Goal: Task Accomplishment & Management: Use online tool/utility

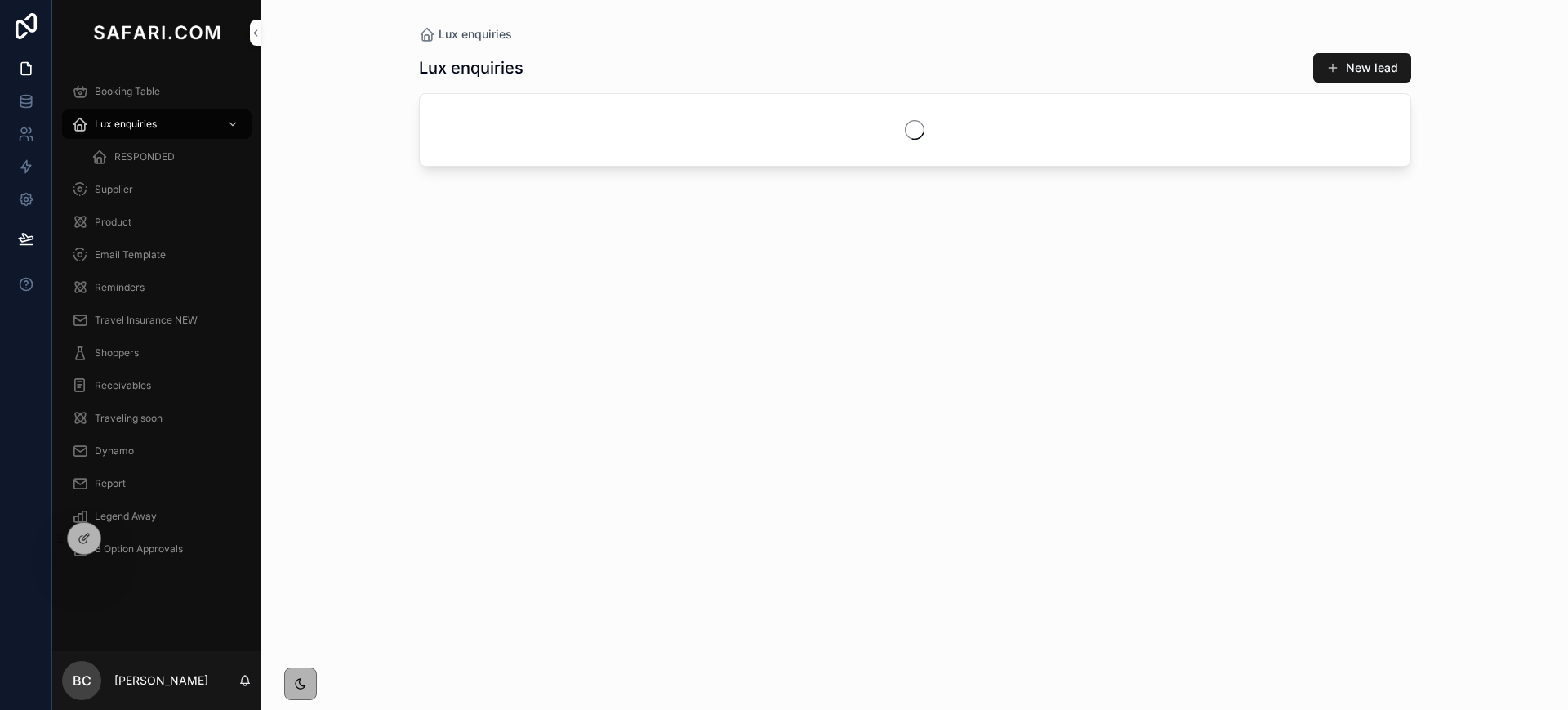
click at [132, 89] on span "Booking Table" at bounding box center [127, 92] width 65 height 13
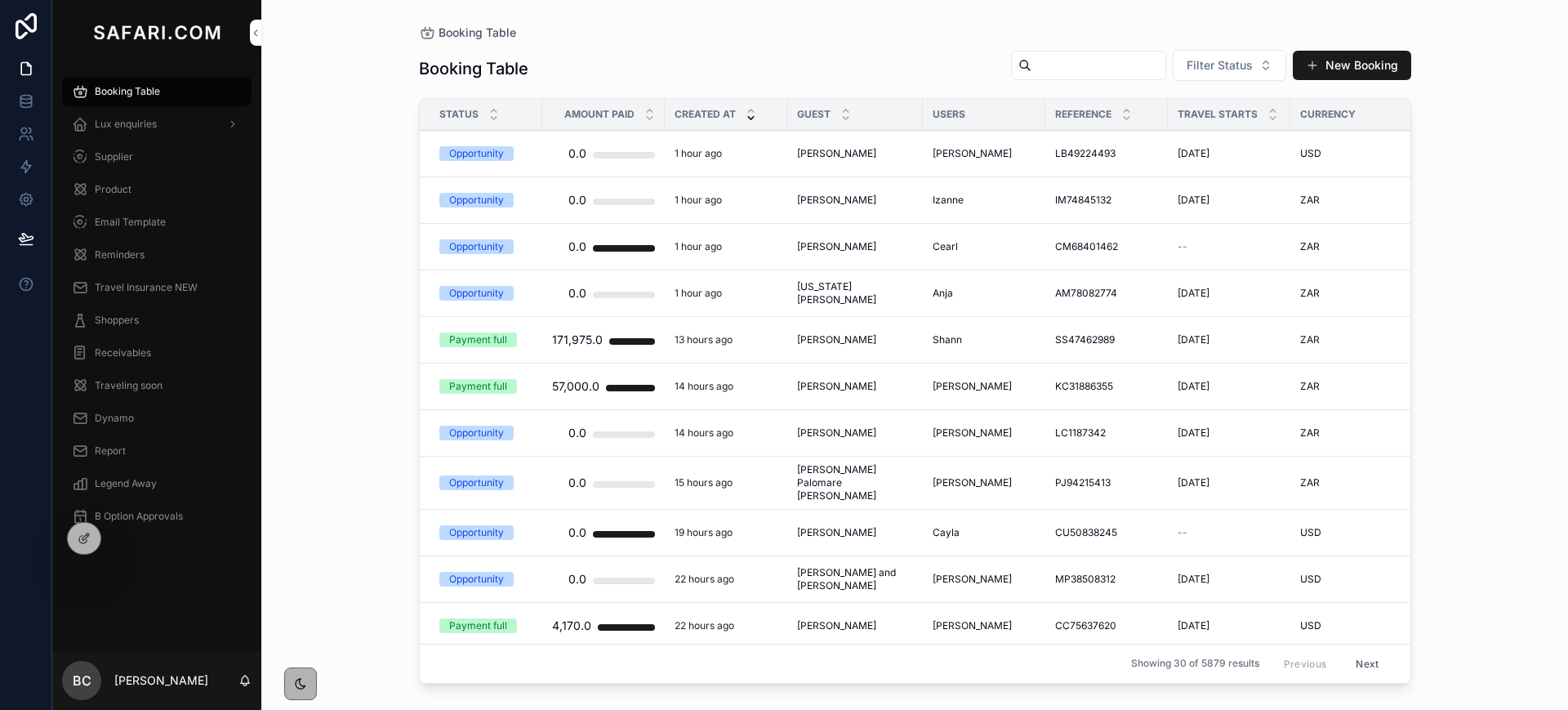
click at [1048, 66] on input "scrollable content" at bounding box center [1098, 65] width 134 height 23
type input "*******"
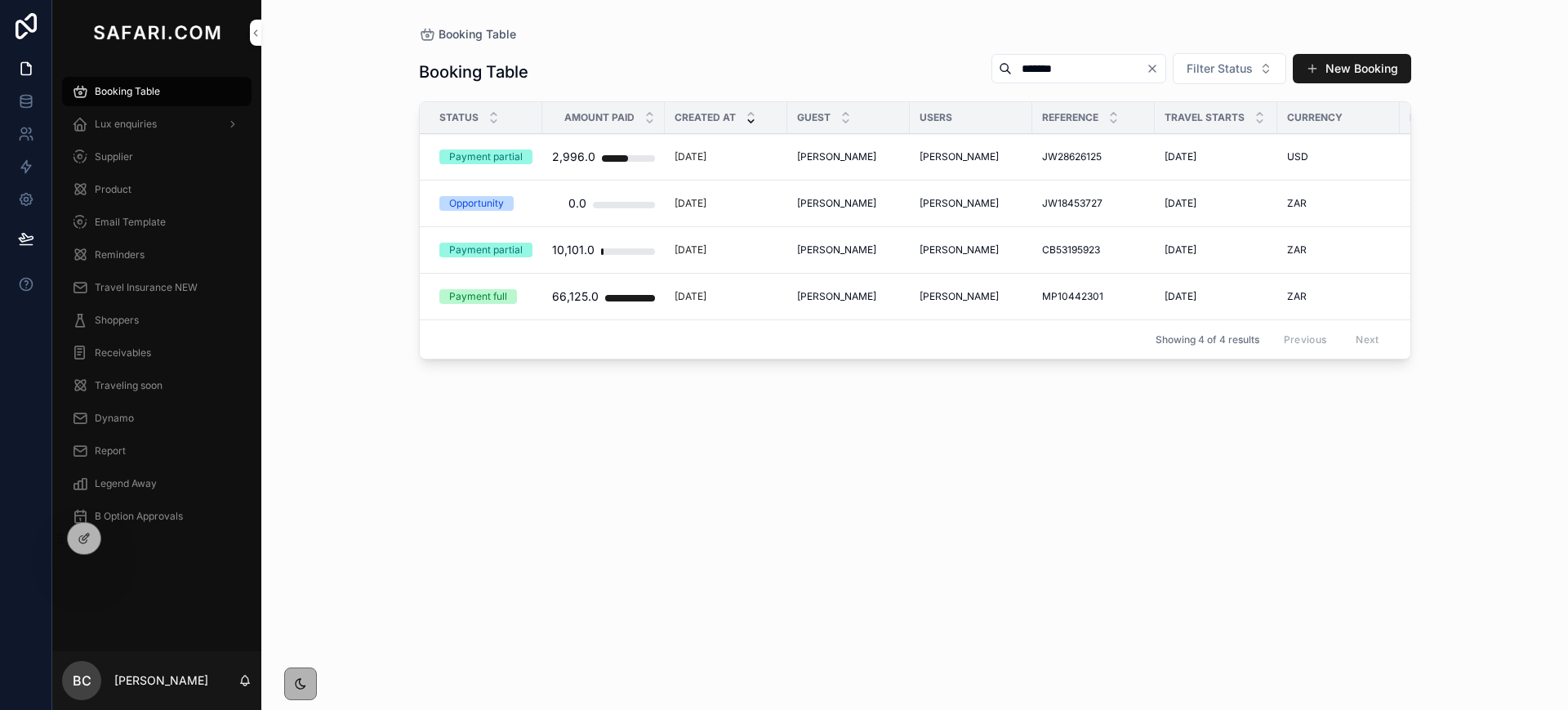
click at [830, 249] on span "[PERSON_NAME]" at bounding box center [837, 250] width 79 height 13
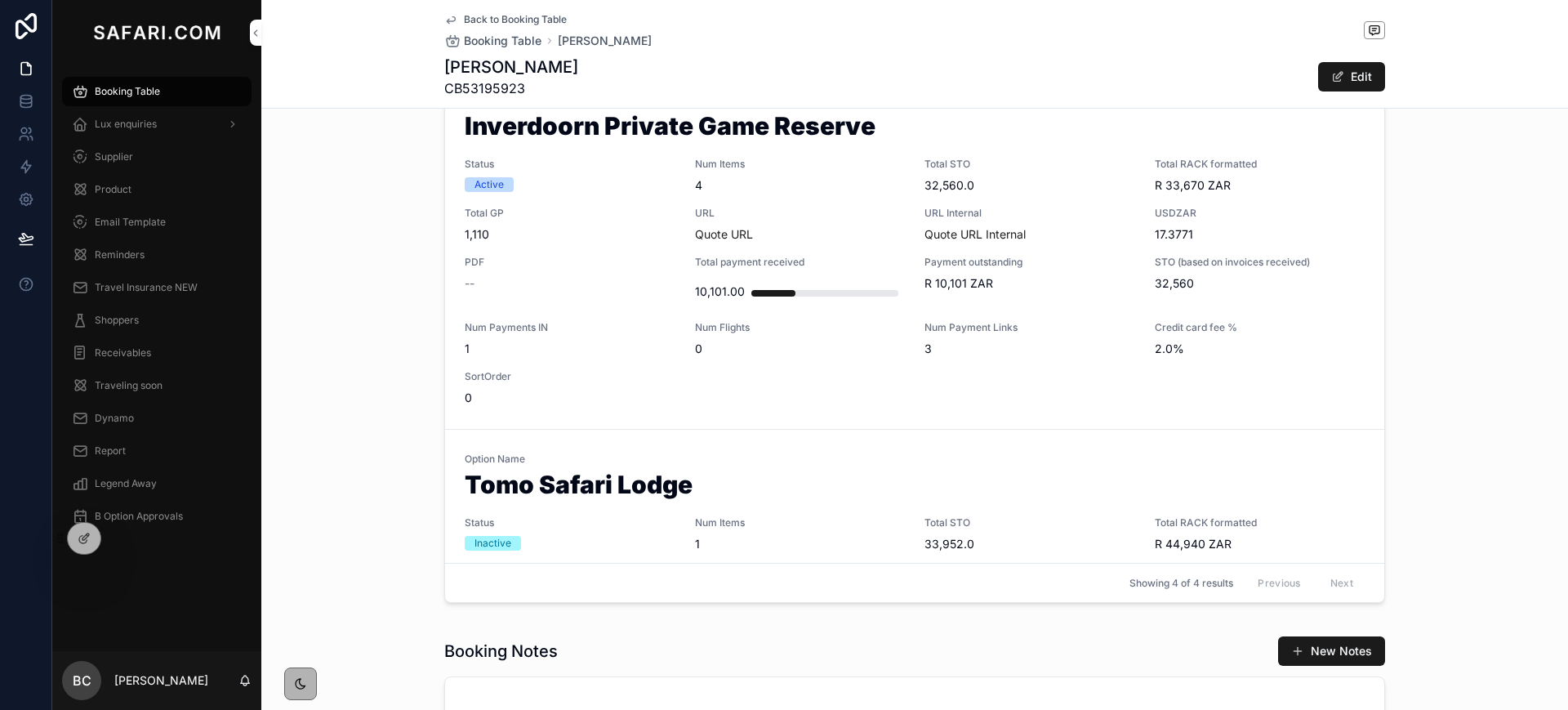
scroll to position [857, 0]
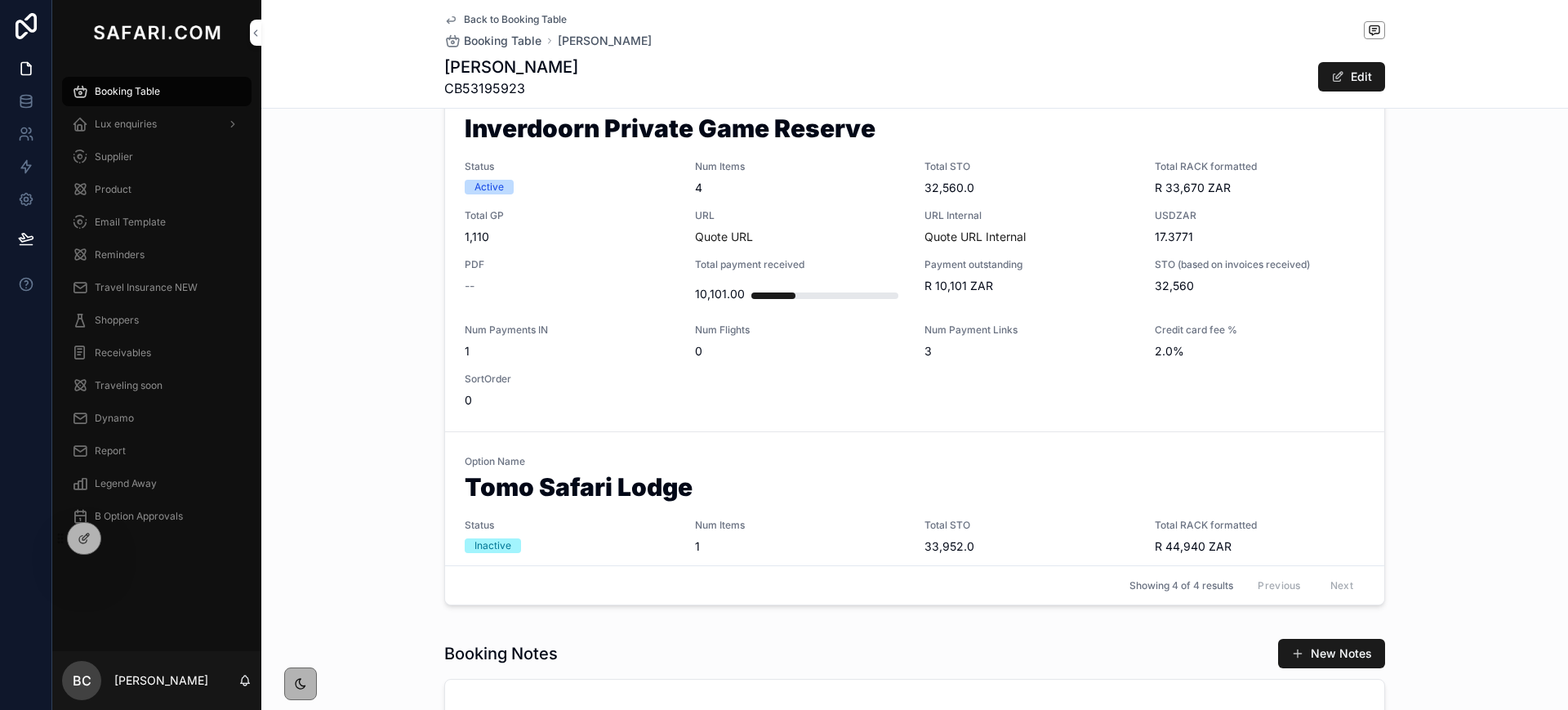
click at [843, 203] on div "Option Name Inverdoorn Private Game Reserve Status Active Num Items 4 Total STO…" at bounding box center [915, 252] width 900 height 312
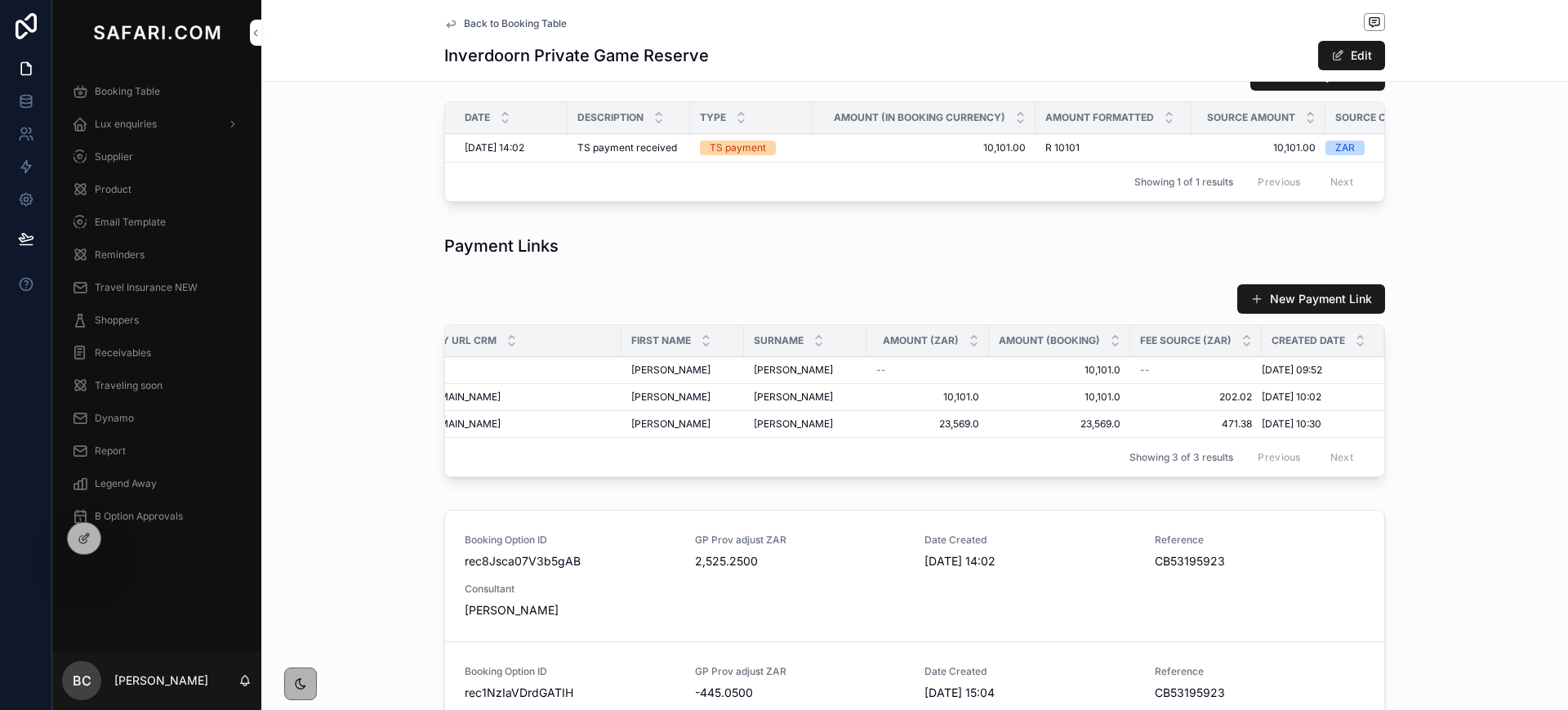
scroll to position [0, 316]
click at [448, 20] on icon "scrollable content" at bounding box center [451, 24] width 13 height 13
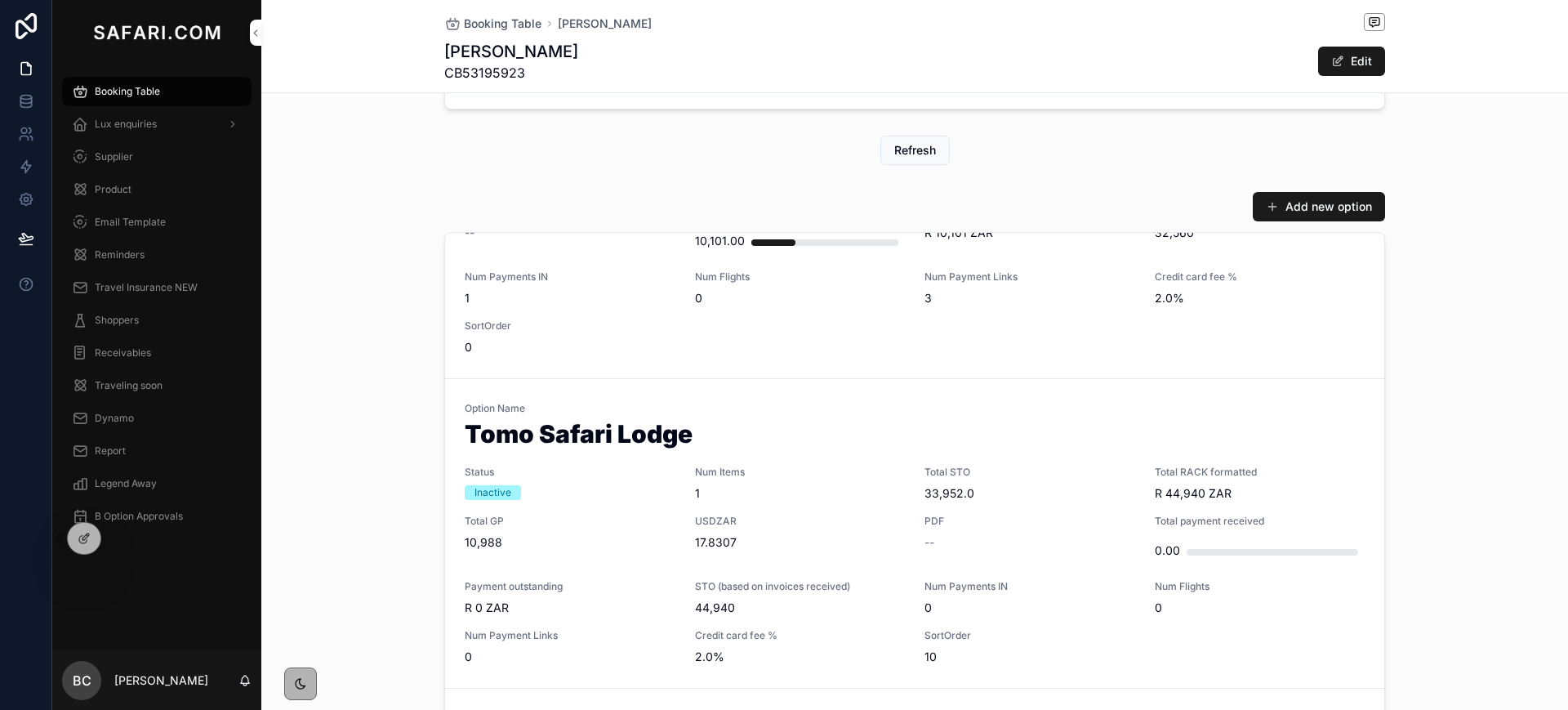
scroll to position [213, 0]
click at [816, 454] on div "Option Name Tomo Safari Lodge Status Inactive Num Items 1 Total STO 33,952.0 To…" at bounding box center [915, 533] width 900 height 263
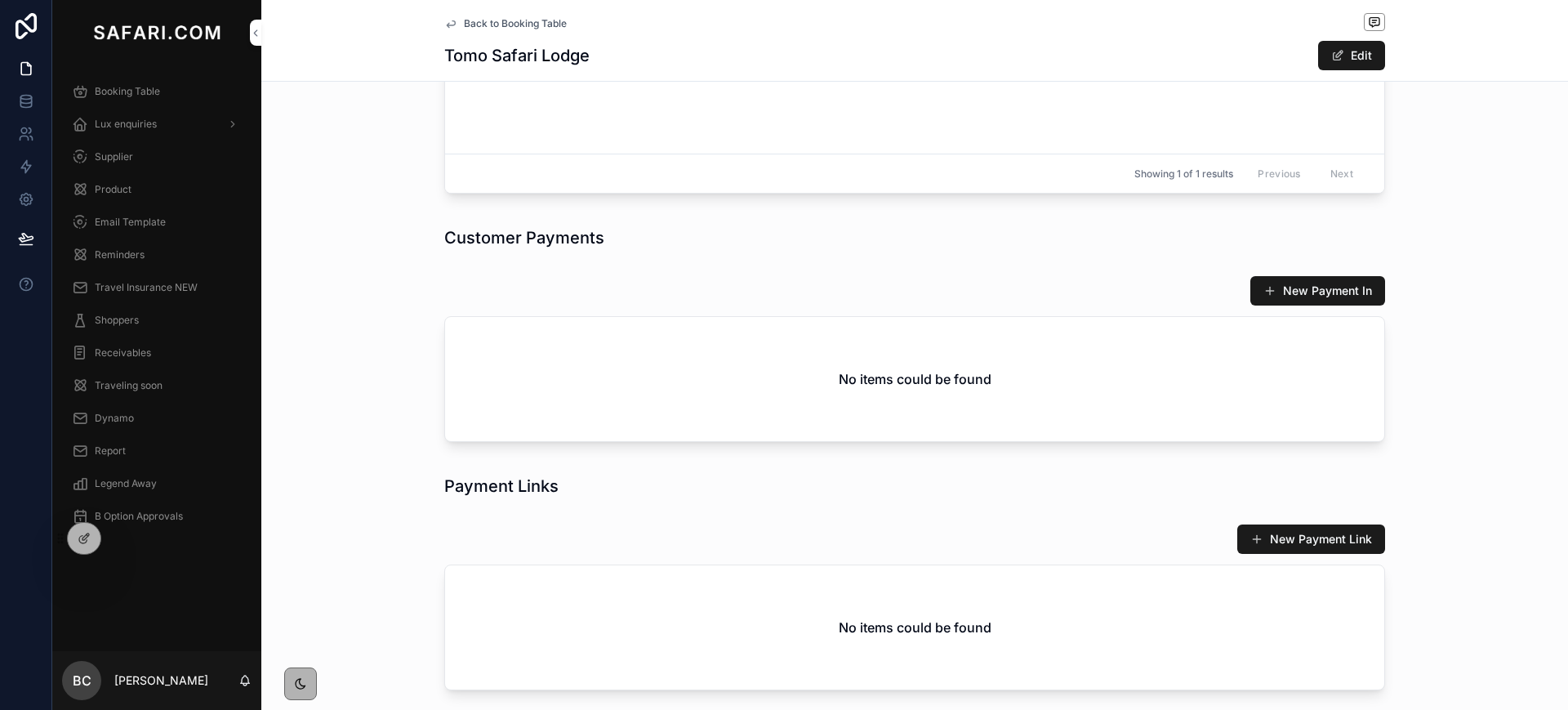
scroll to position [1354, 0]
click at [464, 25] on span "Back to Booking Table" at bounding box center [515, 24] width 103 height 13
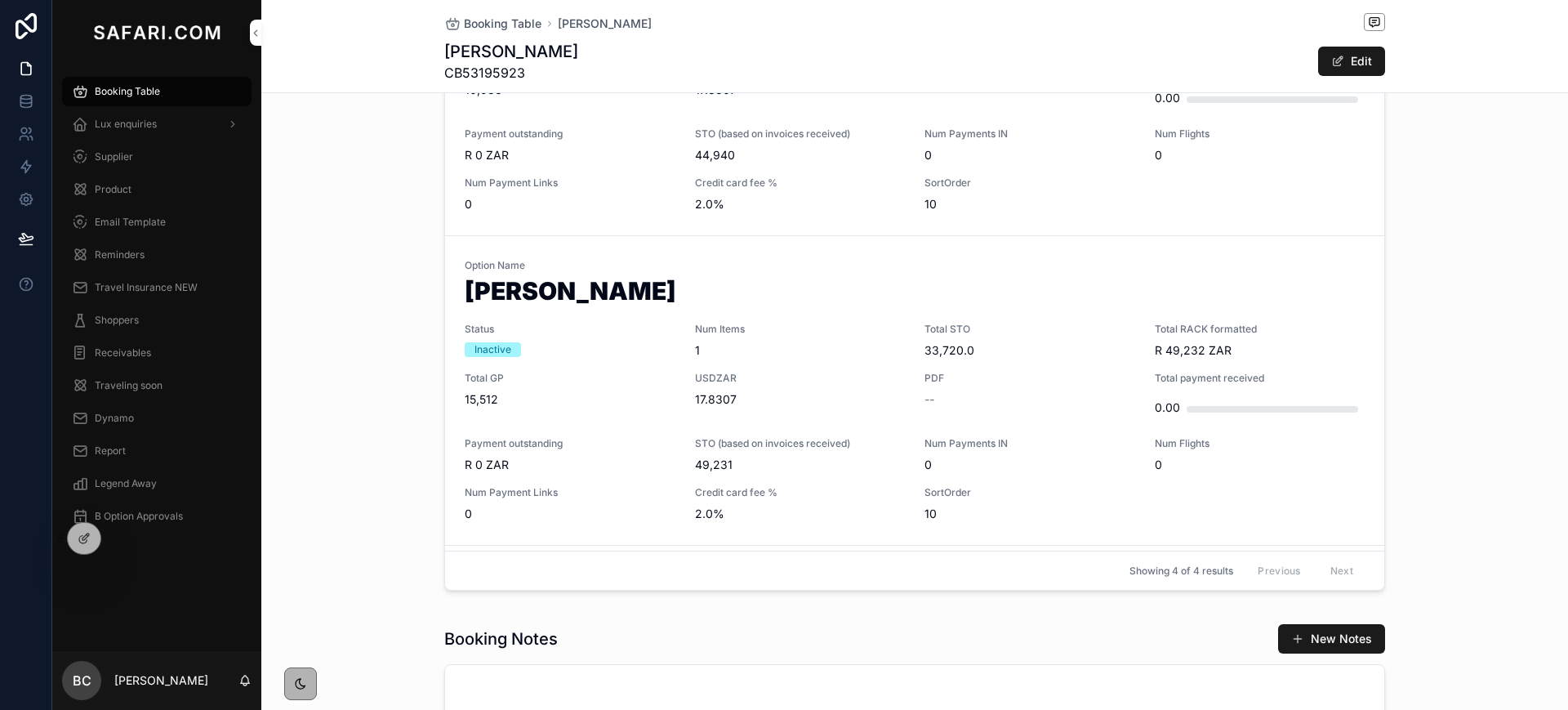
scroll to position [492, 0]
click at [802, 337] on div "Num Items 1" at bounding box center [800, 338] width 211 height 36
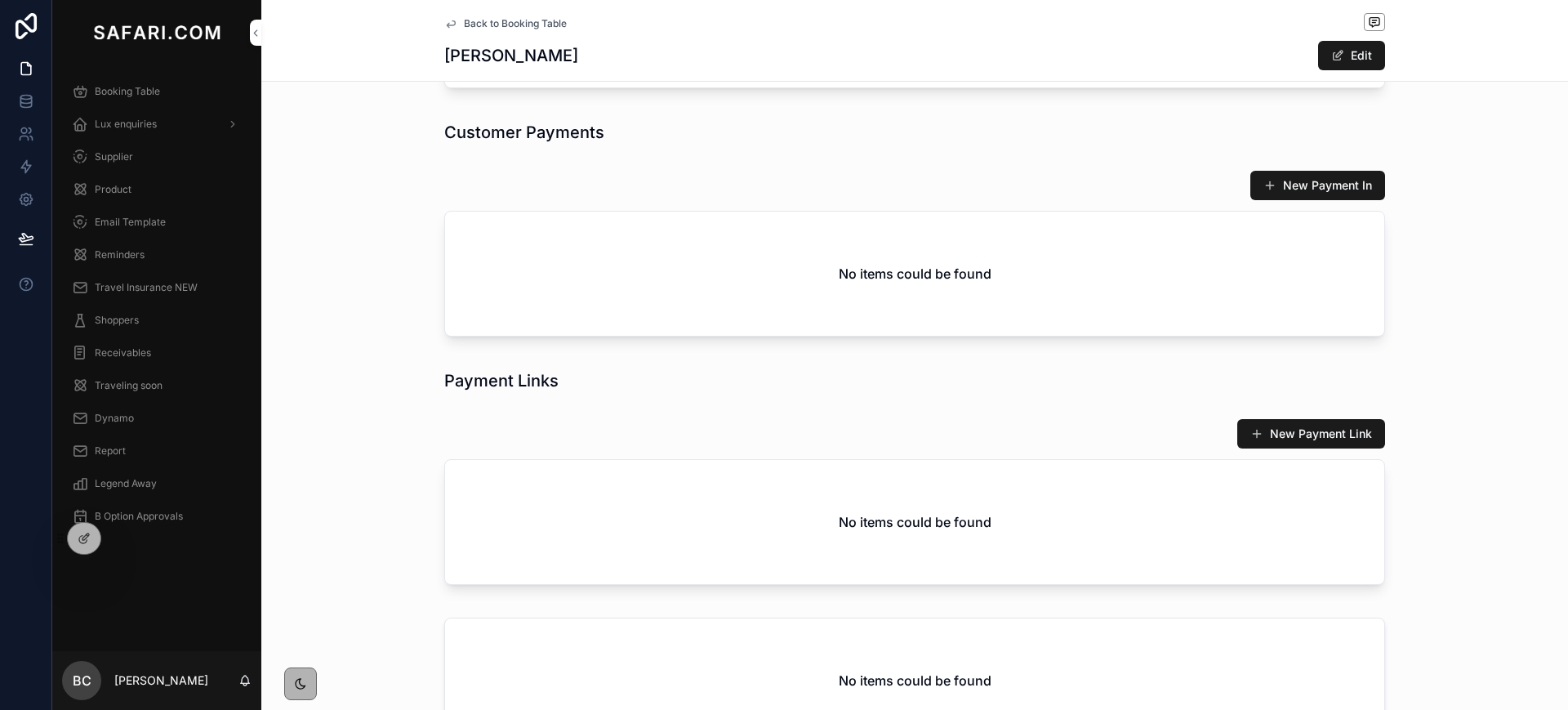
scroll to position [1381, 0]
click at [444, 26] on icon "scrollable content" at bounding box center [451, 24] width 13 height 13
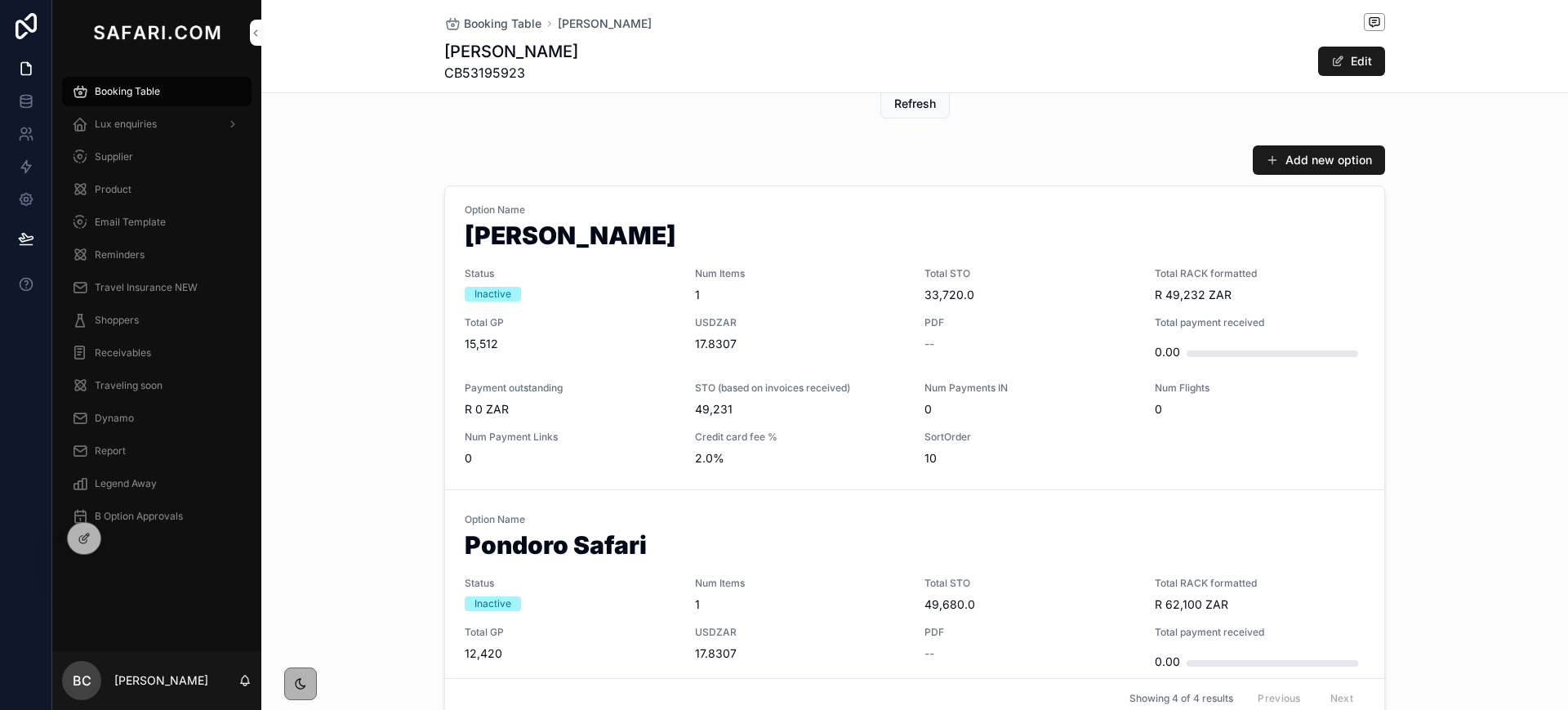
scroll to position [795, 0]
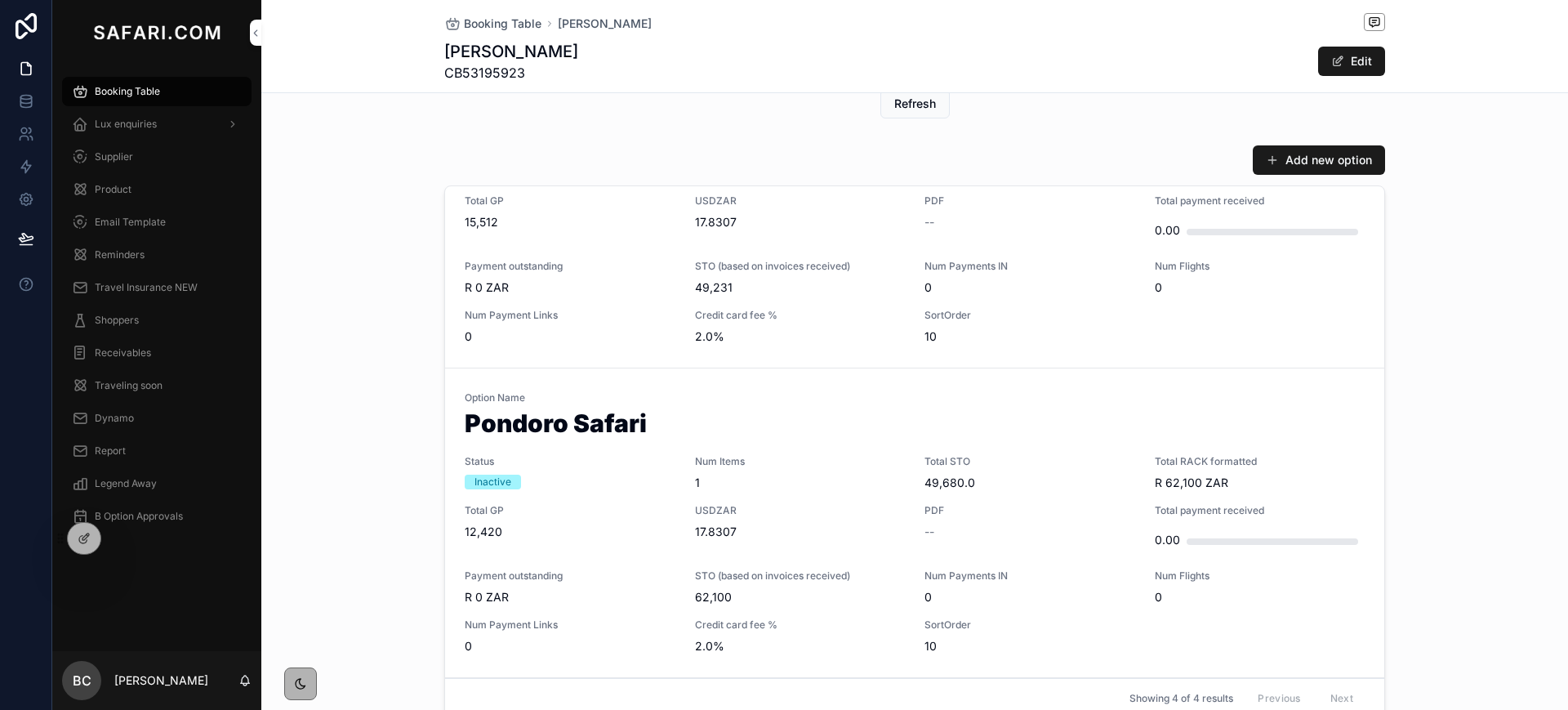
click at [777, 477] on span "1" at bounding box center [800, 482] width 211 height 17
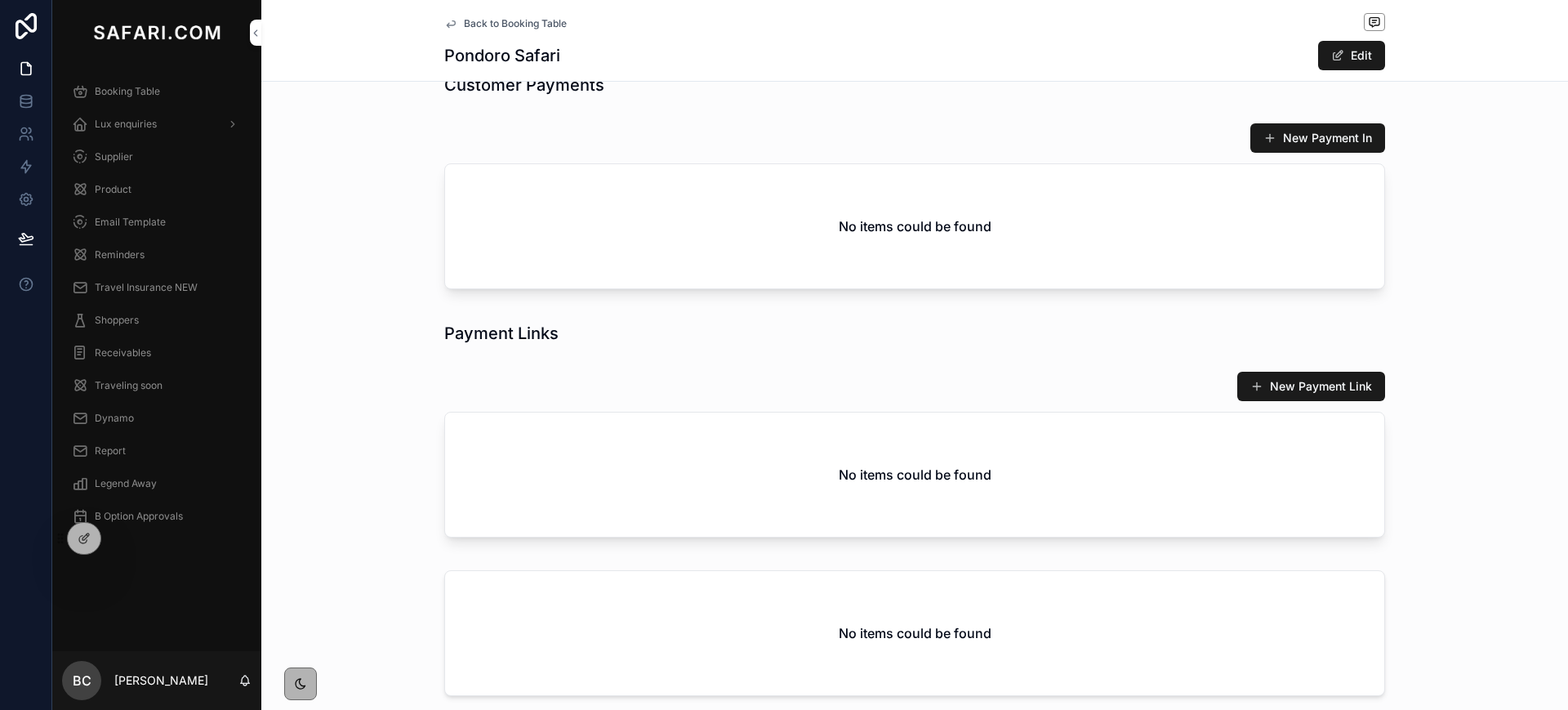
scroll to position [1681, 0]
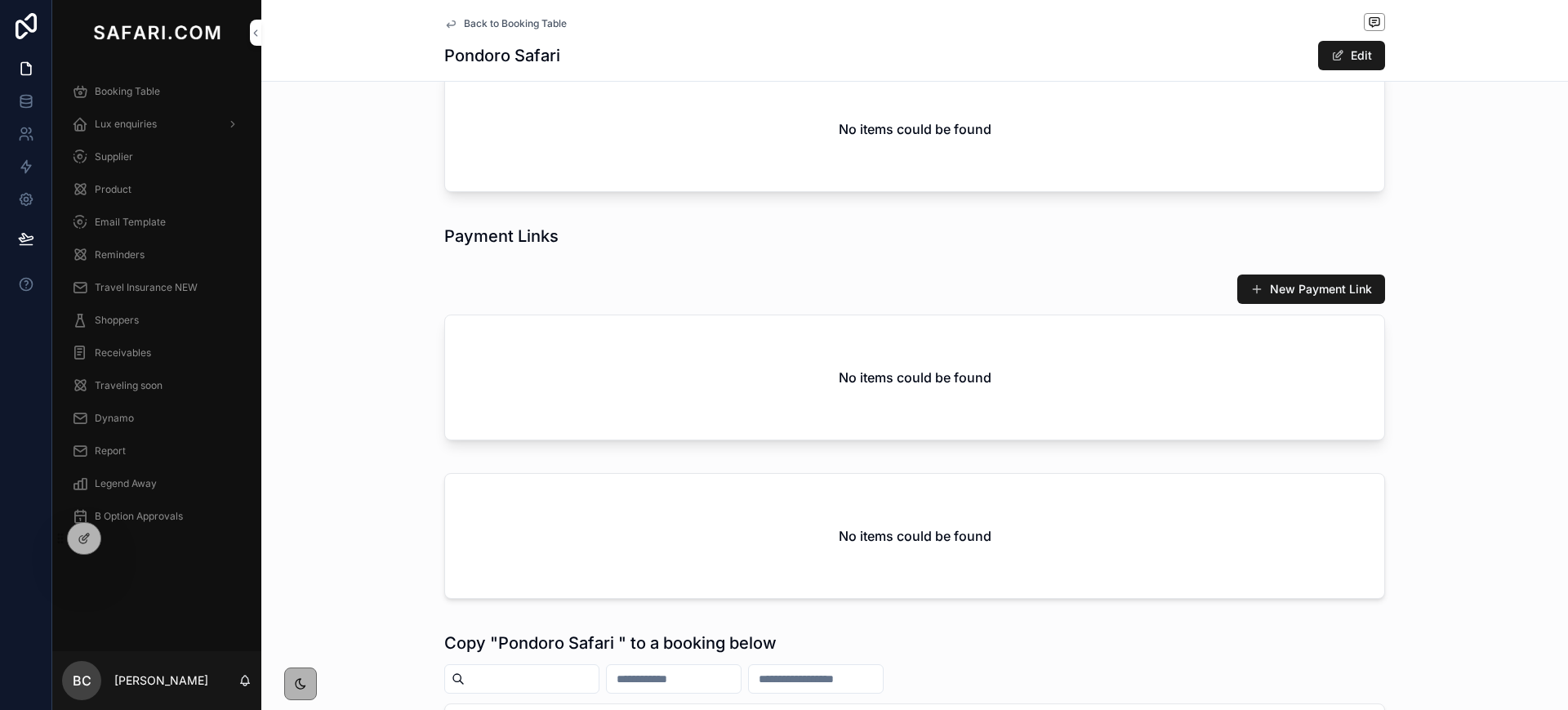
click at [464, 23] on span "Back to Booking Table" at bounding box center [515, 24] width 103 height 13
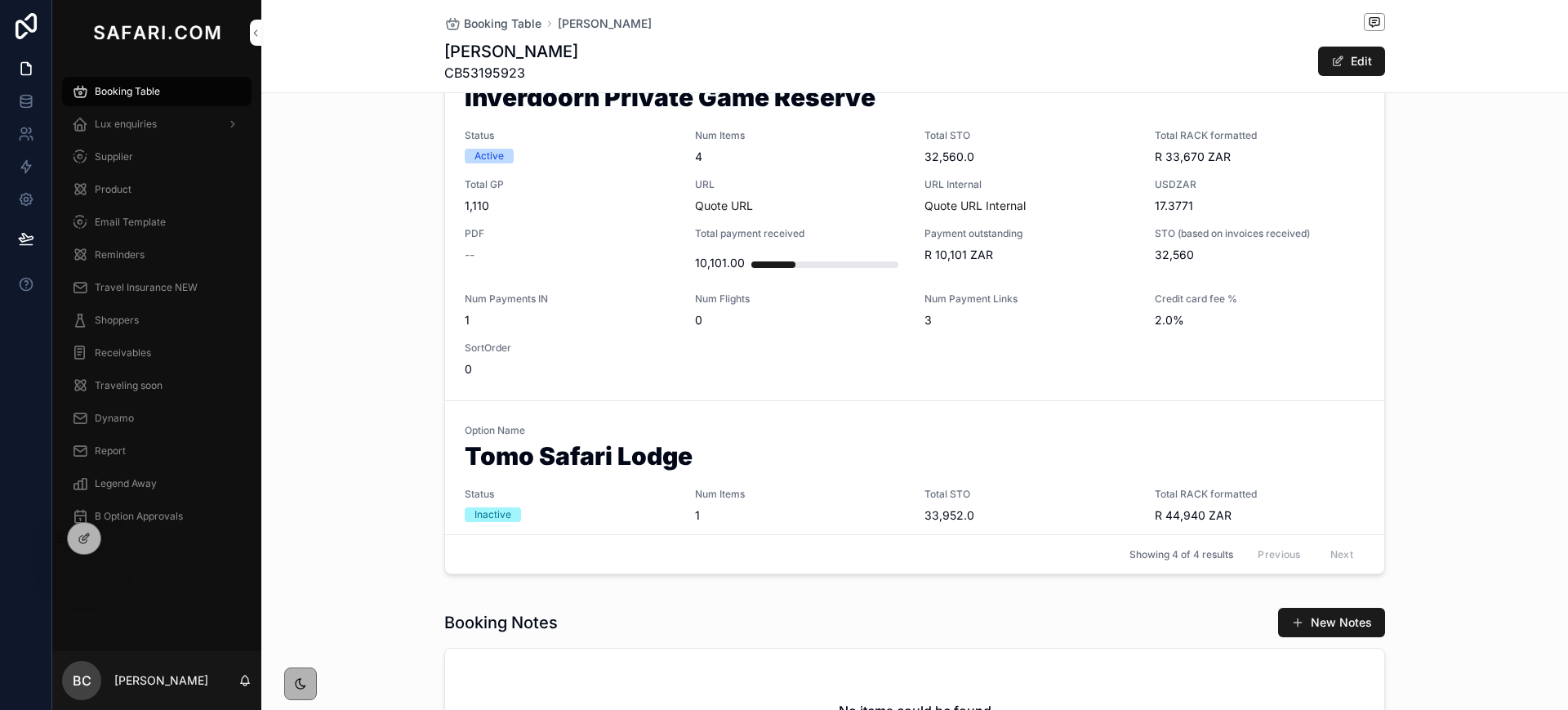
scroll to position [872, 0]
click at [615, 255] on div "--" at bounding box center [570, 256] width 211 height 17
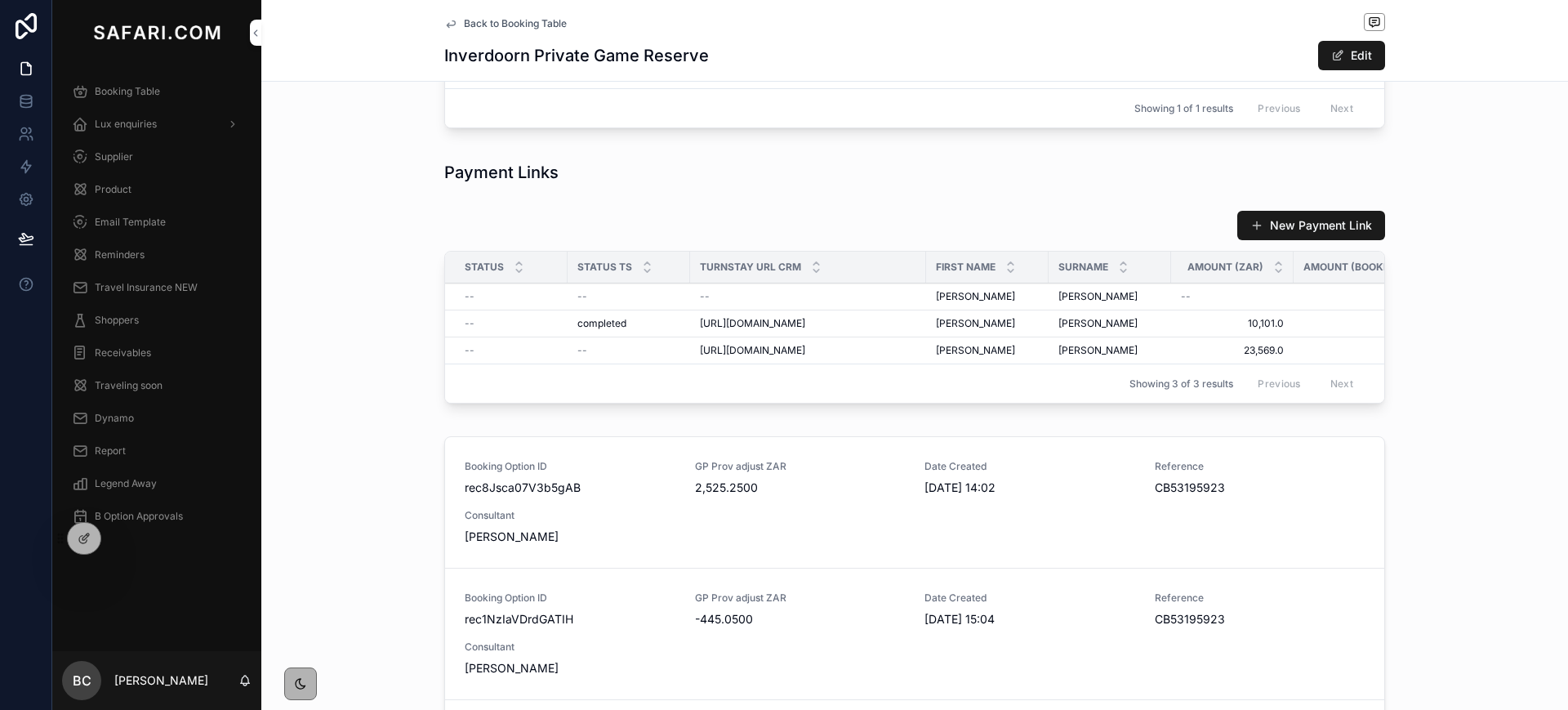
scroll to position [1926, 0]
drag, startPoint x: 921, startPoint y: 422, endPoint x: 691, endPoint y: 392, distance: 231.9
click at [691, 362] on td "[URL][DOMAIN_NAME] [URL][DOMAIN_NAME]" at bounding box center [808, 349] width 236 height 27
copy span "[URL][DOMAIN_NAME]"
